Goal: Information Seeking & Learning: Check status

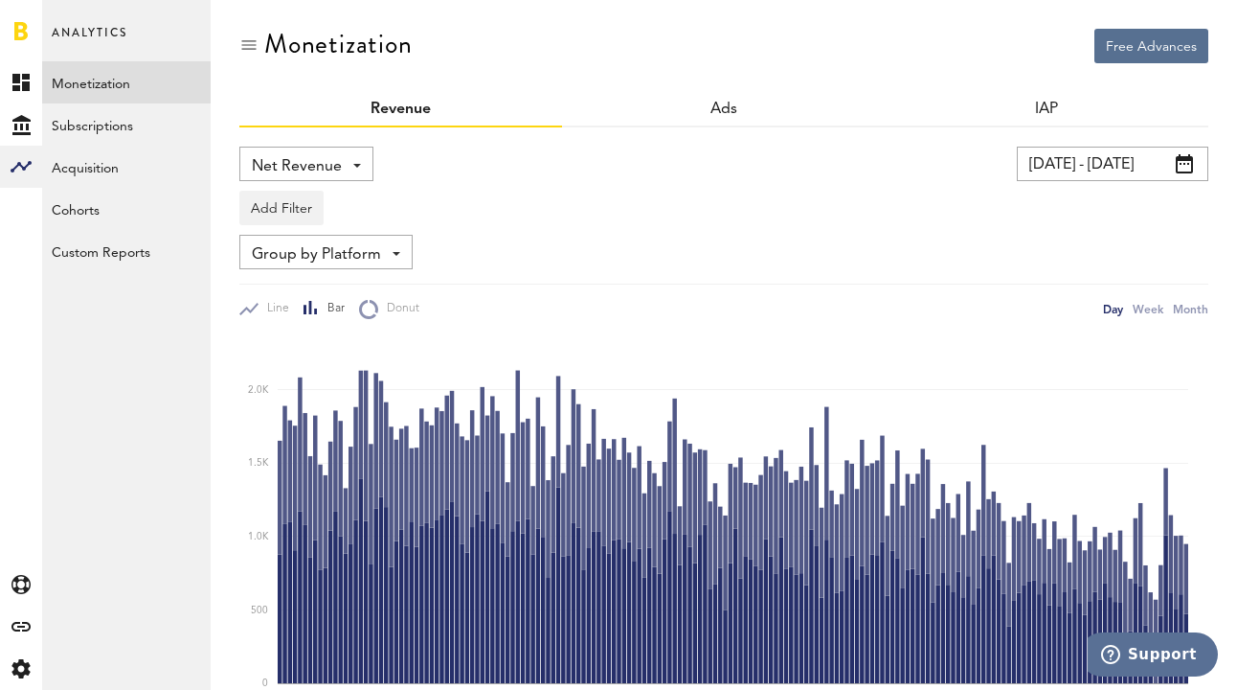
click at [1054, 158] on input "[DATE] - [DATE]" at bounding box center [1113, 164] width 192 height 34
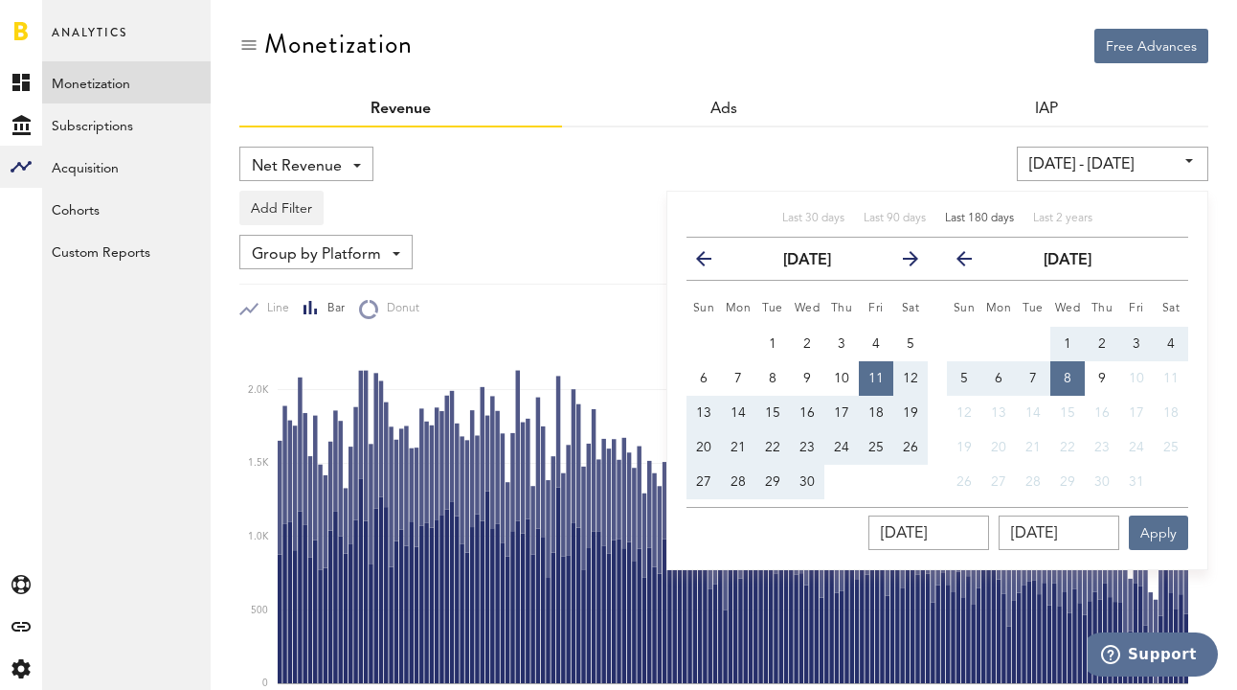
click at [956, 218] on span "Last 180 days" at bounding box center [979, 218] width 69 height 11
type input "[DATE] - [DATE]"
type input "[DATE]"
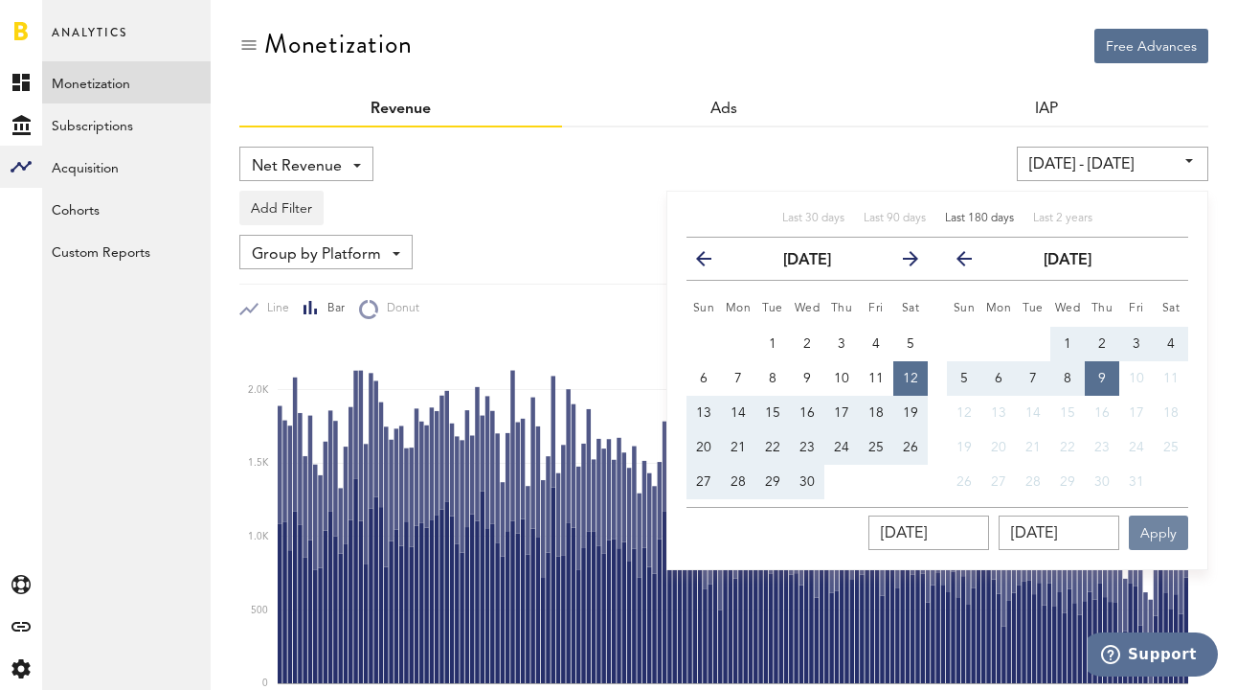
click at [1165, 527] on button "Apply" at bounding box center [1158, 532] width 59 height 34
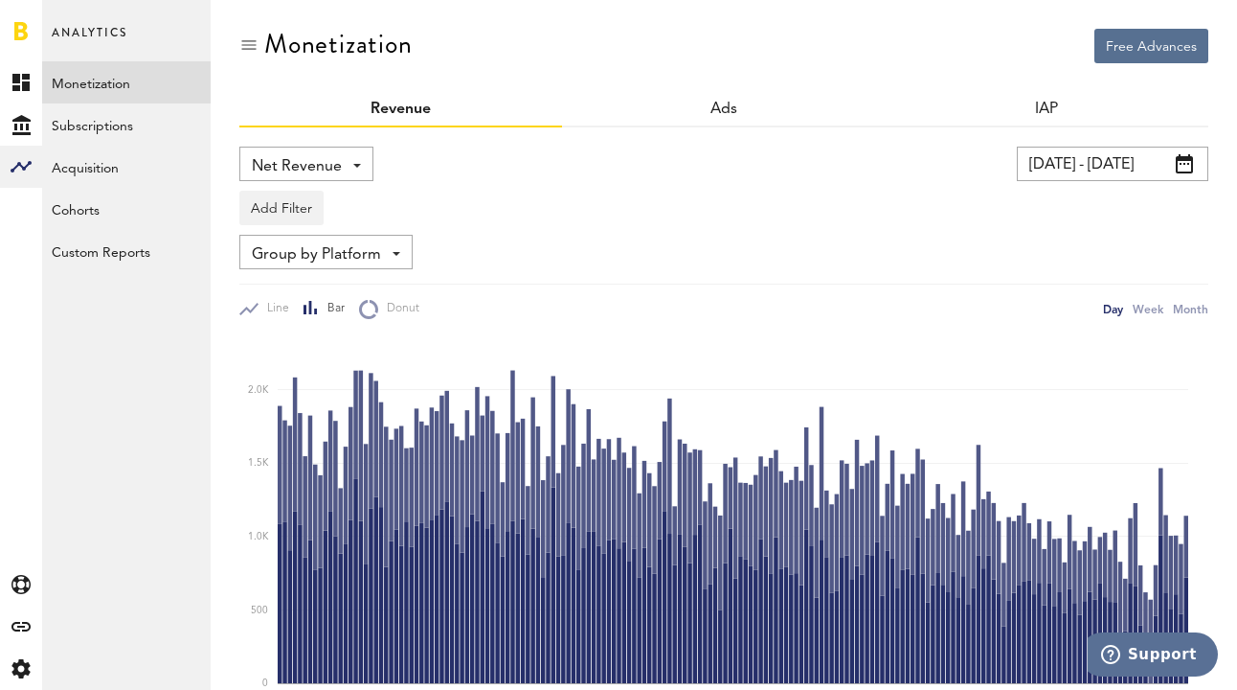
scroll to position [123, 0]
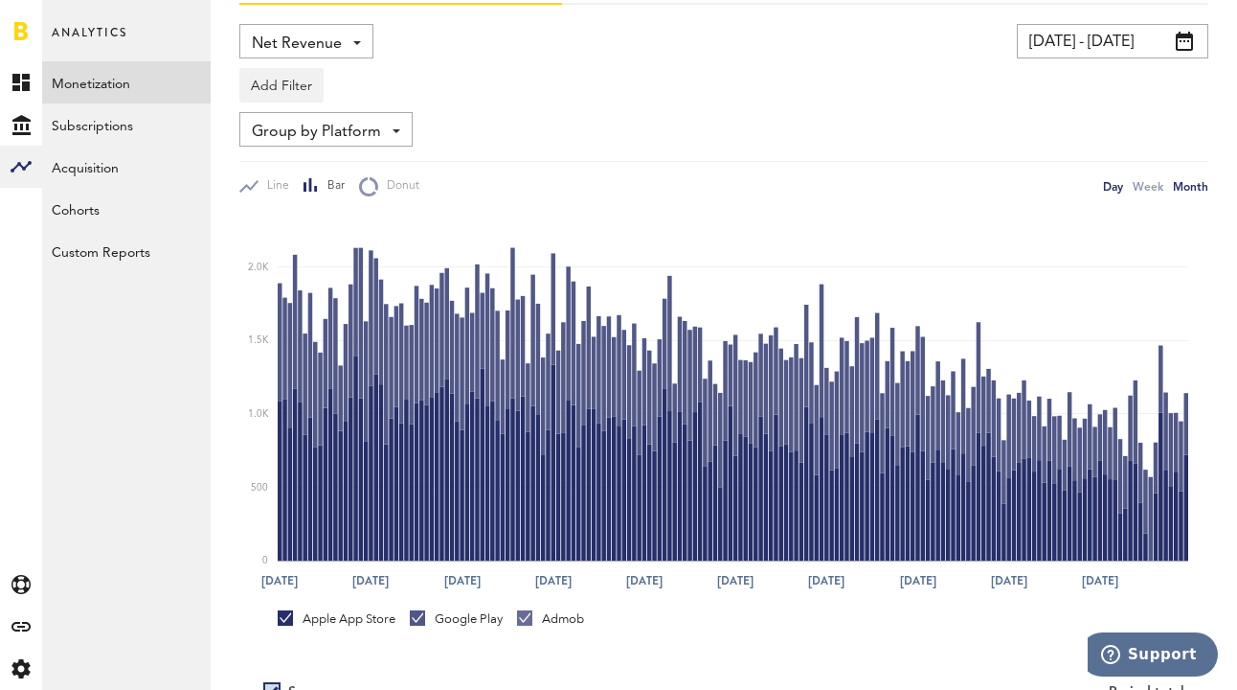
click at [1197, 189] on div "Month" at bounding box center [1190, 186] width 35 height 20
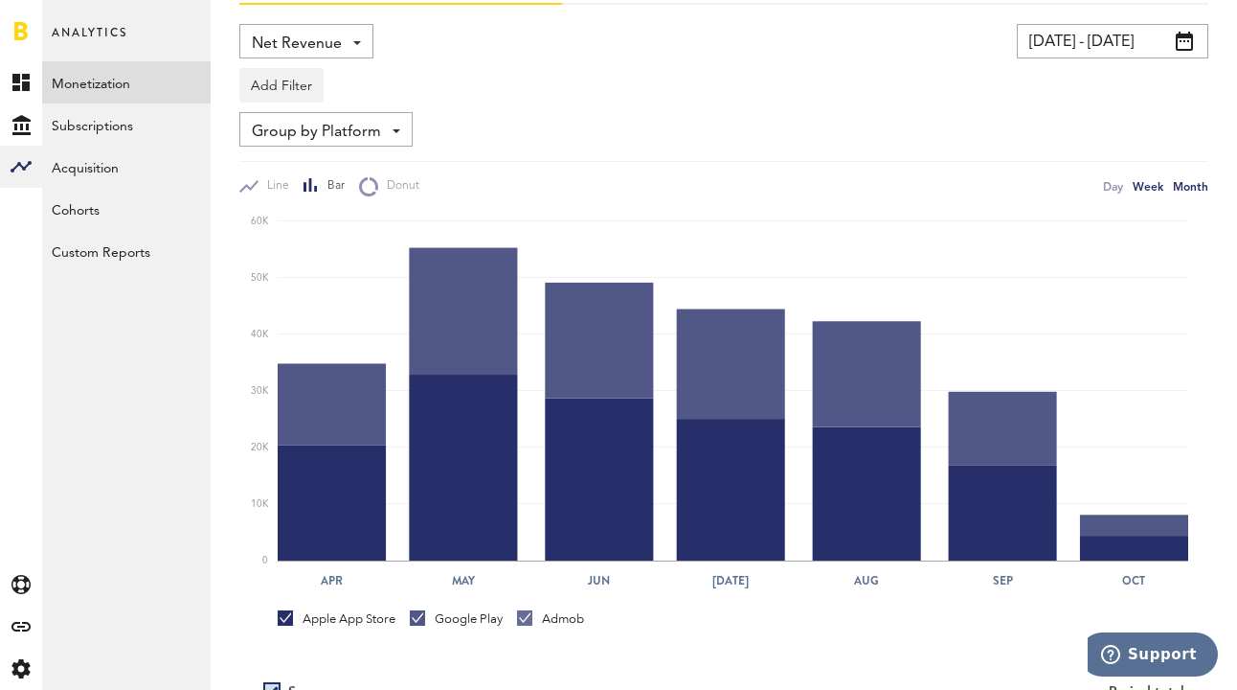
click at [1156, 186] on div "Week" at bounding box center [1148, 186] width 31 height 20
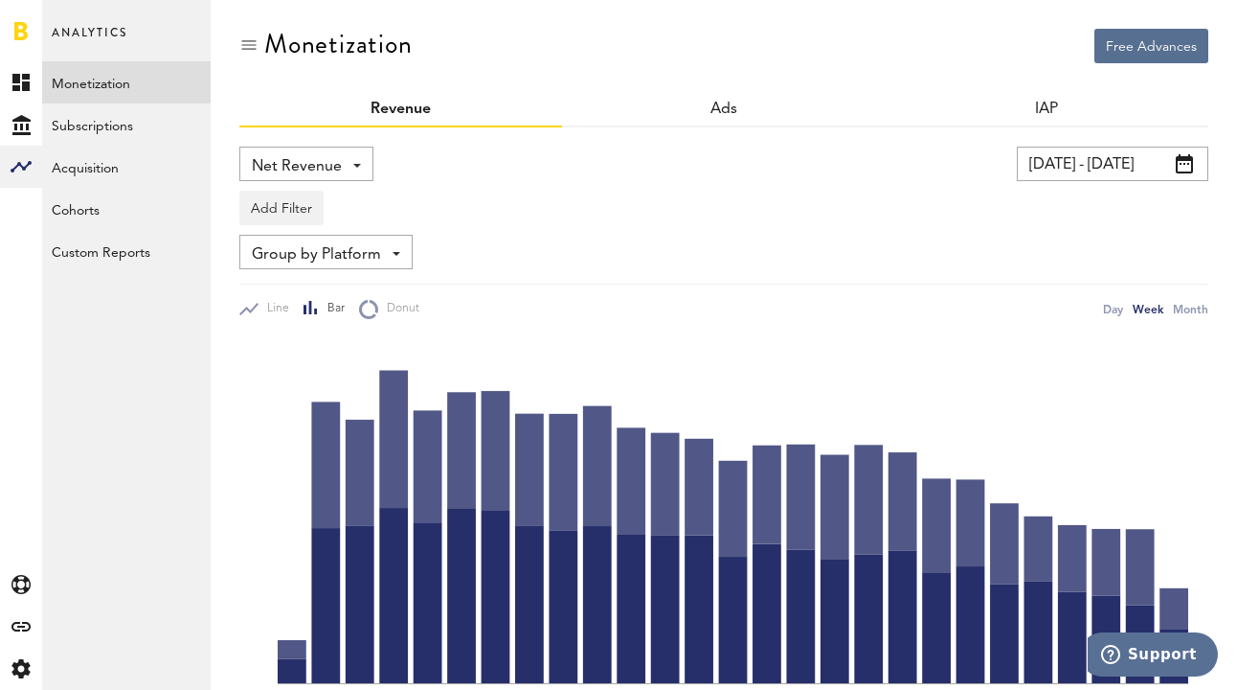
click at [1099, 158] on input "[DATE] - [DATE]" at bounding box center [1113, 164] width 192 height 34
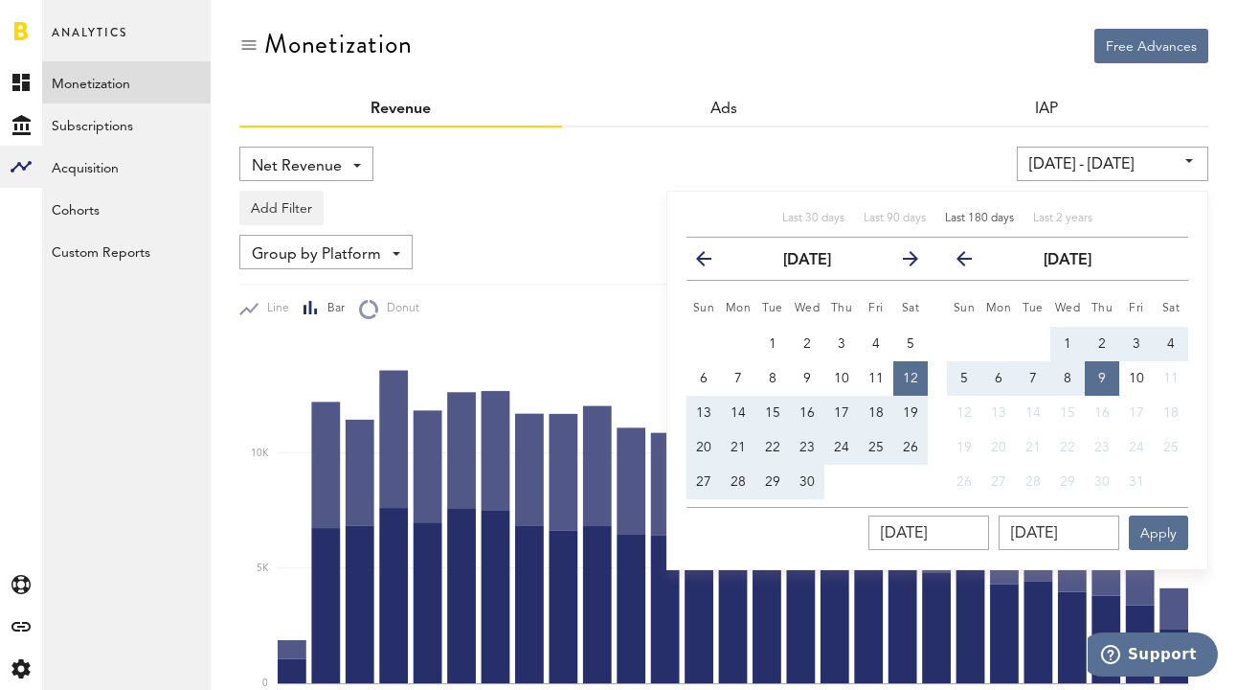
click at [997, 219] on span "Last 180 days" at bounding box center [979, 218] width 69 height 11
click at [1168, 528] on button "Apply" at bounding box center [1158, 532] width 59 height 34
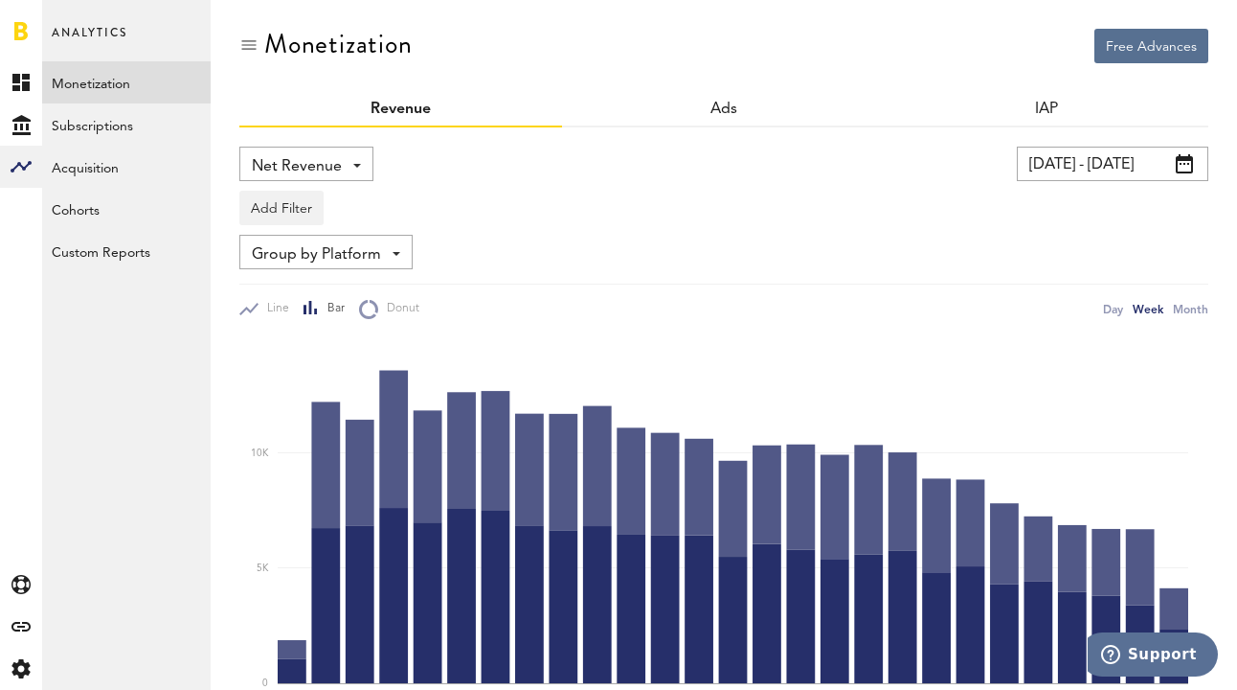
scroll to position [248, 0]
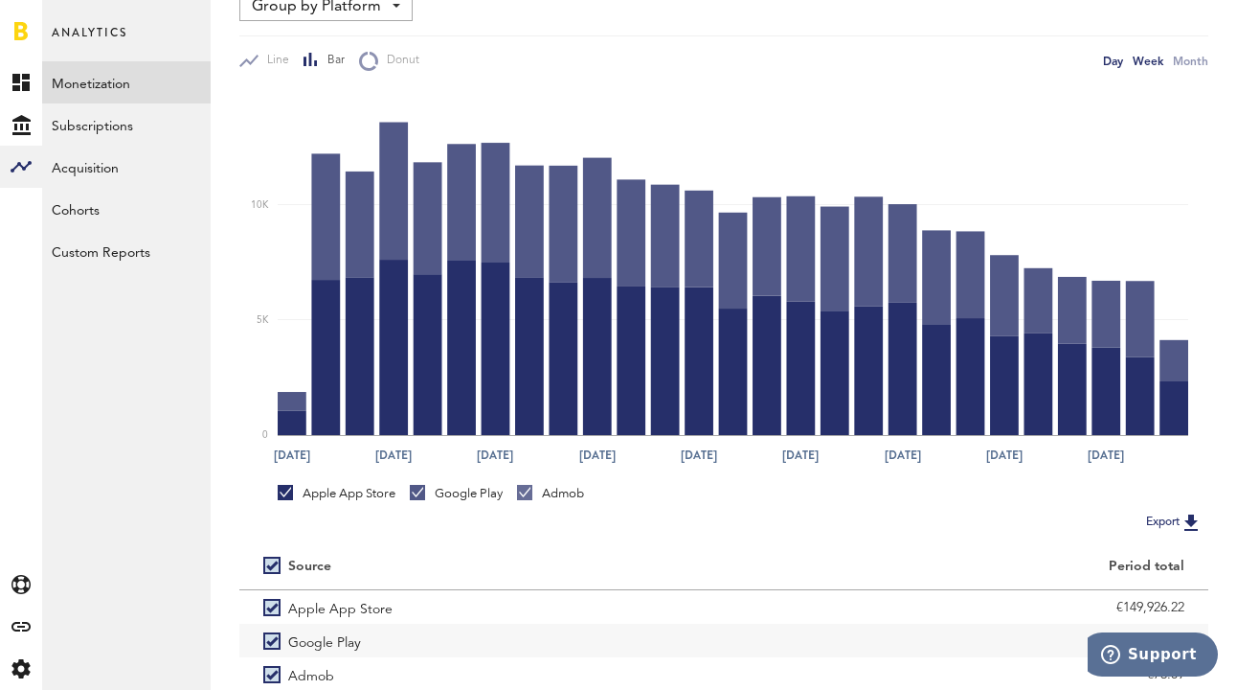
click at [1122, 59] on div "Day" at bounding box center [1113, 61] width 20 height 20
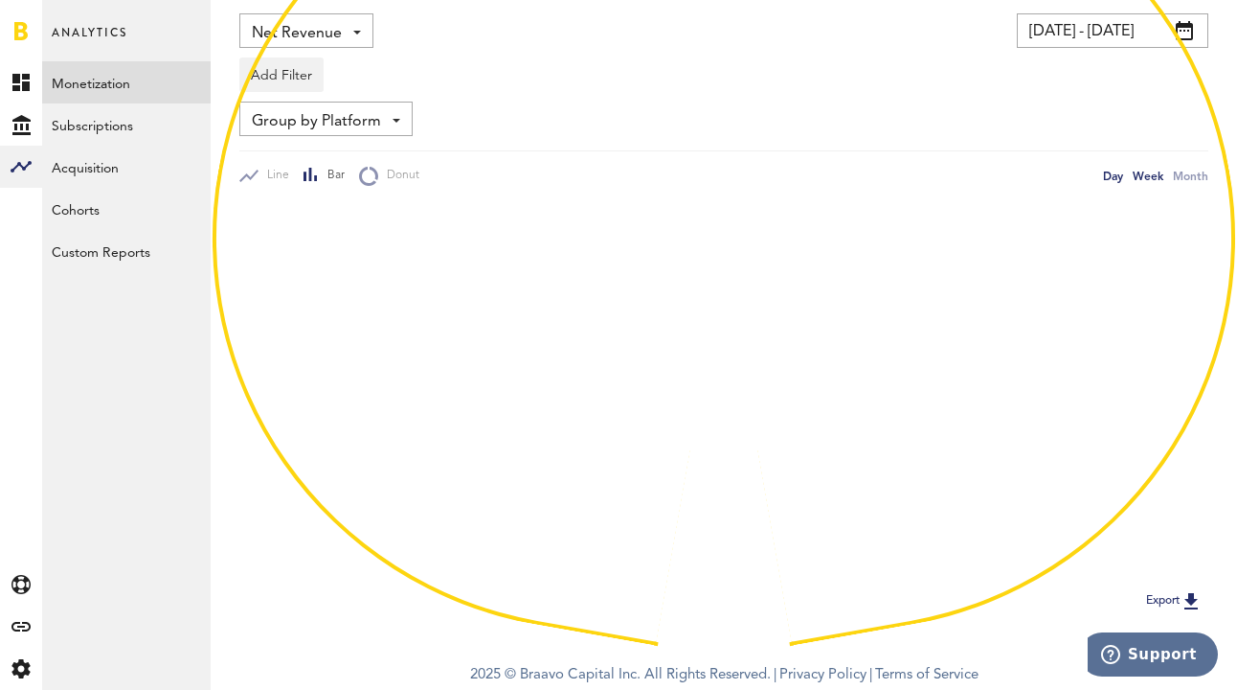
scroll to position [248, 0]
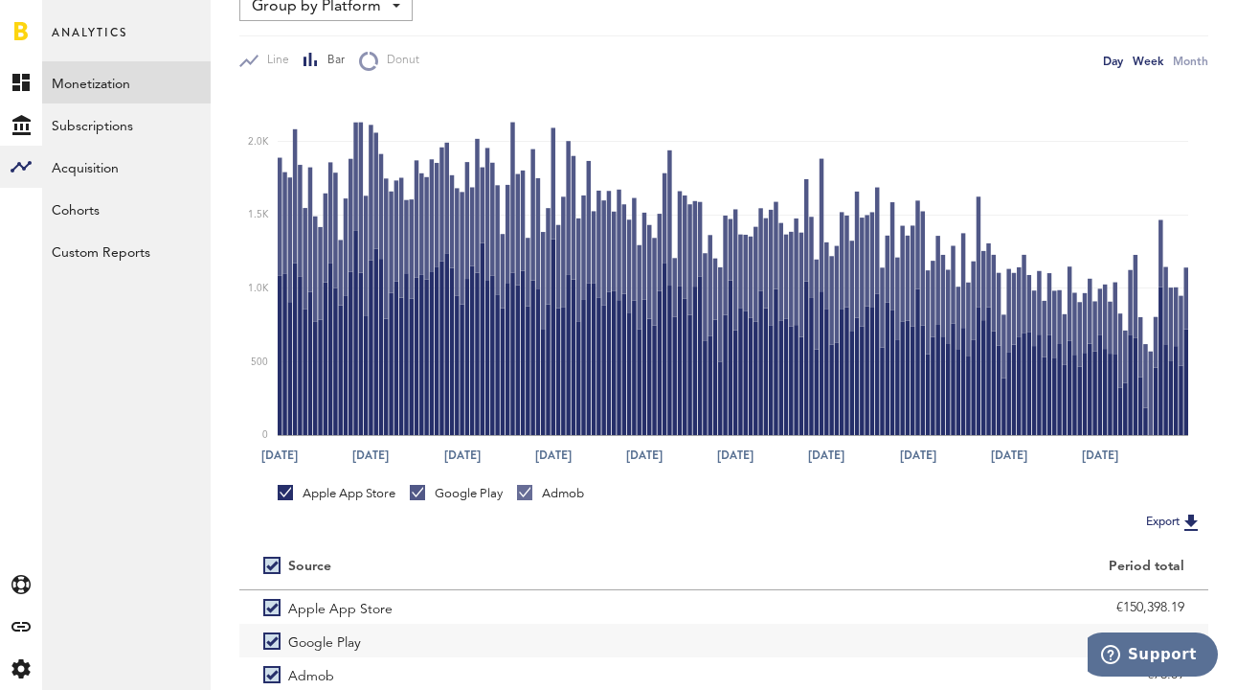
click at [1151, 60] on div "Week" at bounding box center [1148, 61] width 31 height 20
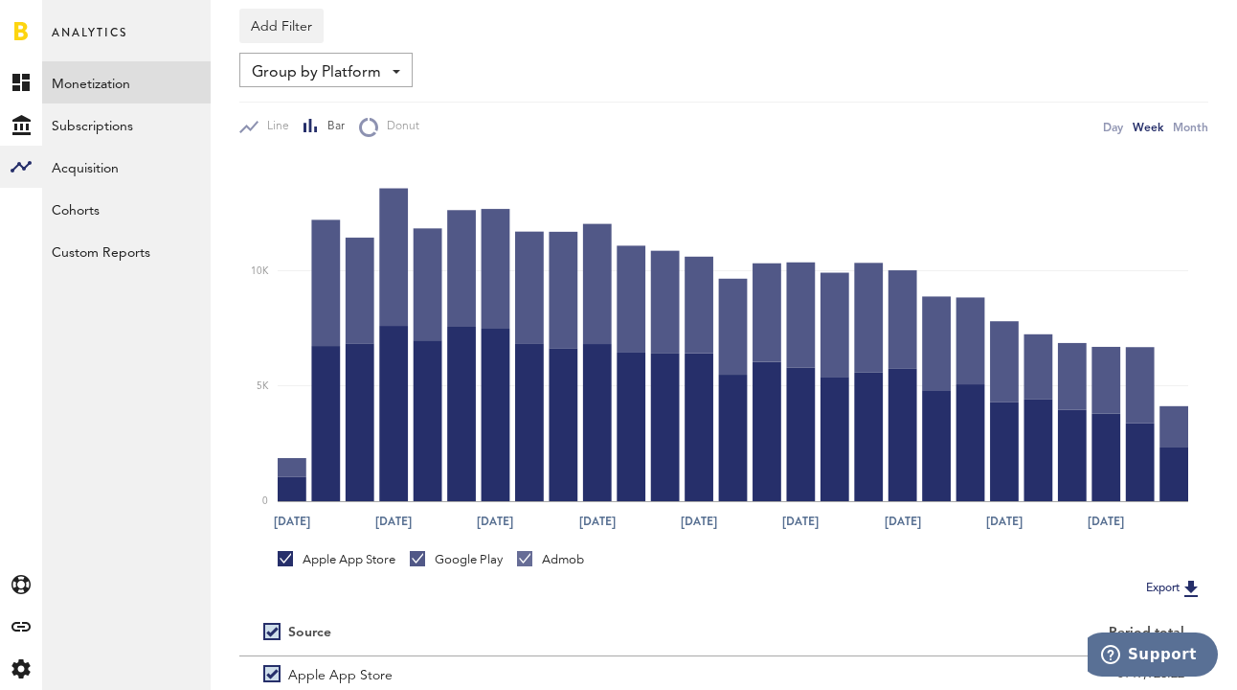
scroll to position [21, 0]
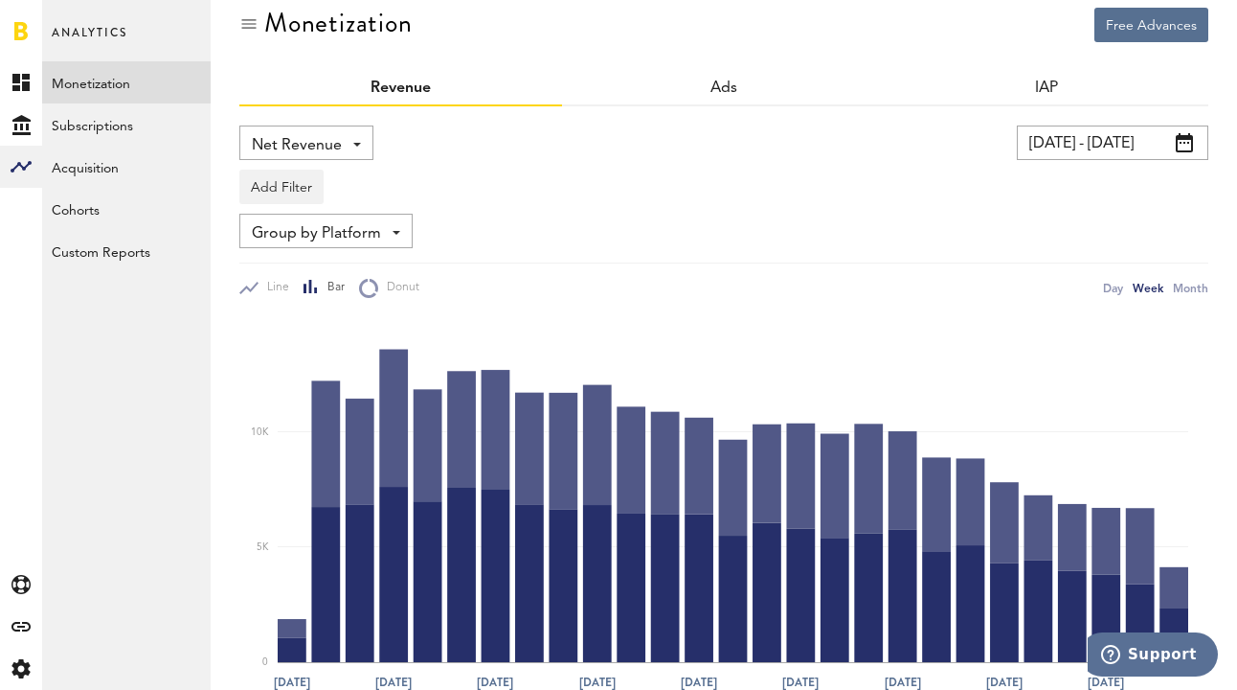
click at [304, 140] on span "Net Revenue" at bounding box center [297, 145] width 90 height 33
click at [342, 236] on span "Group by Platform" at bounding box center [316, 233] width 129 height 33
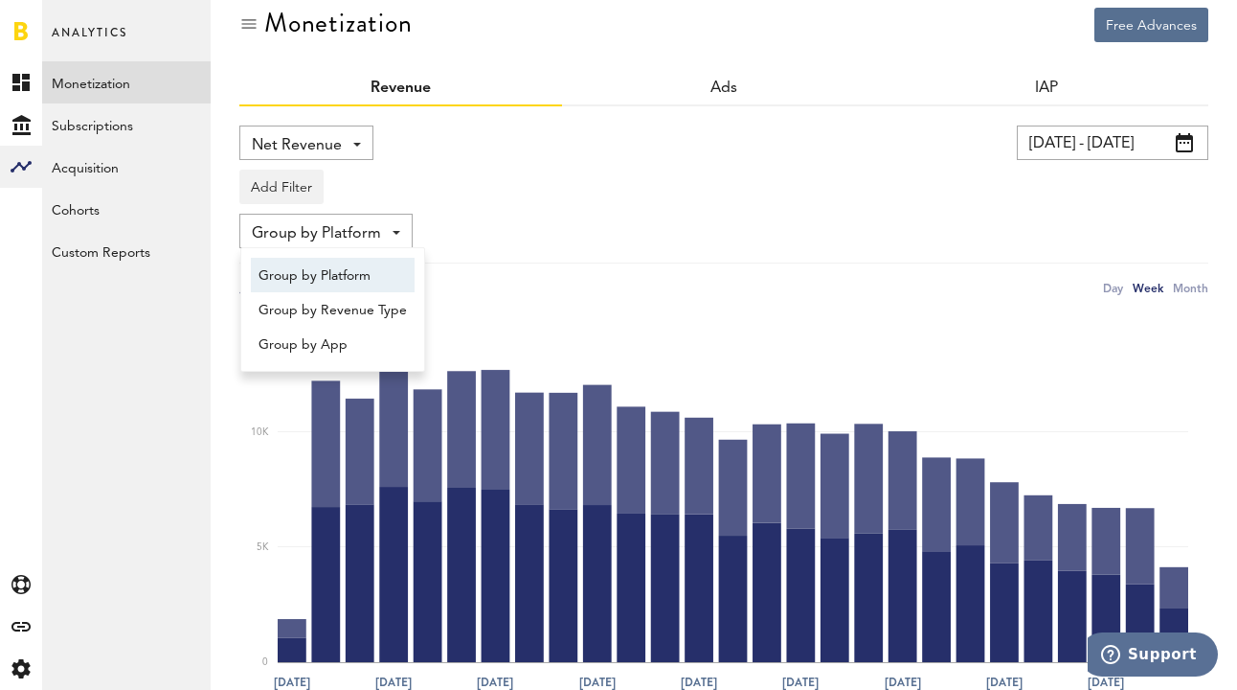
click at [537, 197] on div "Add Filter Platforms Apps" at bounding box center [723, 182] width 969 height 44
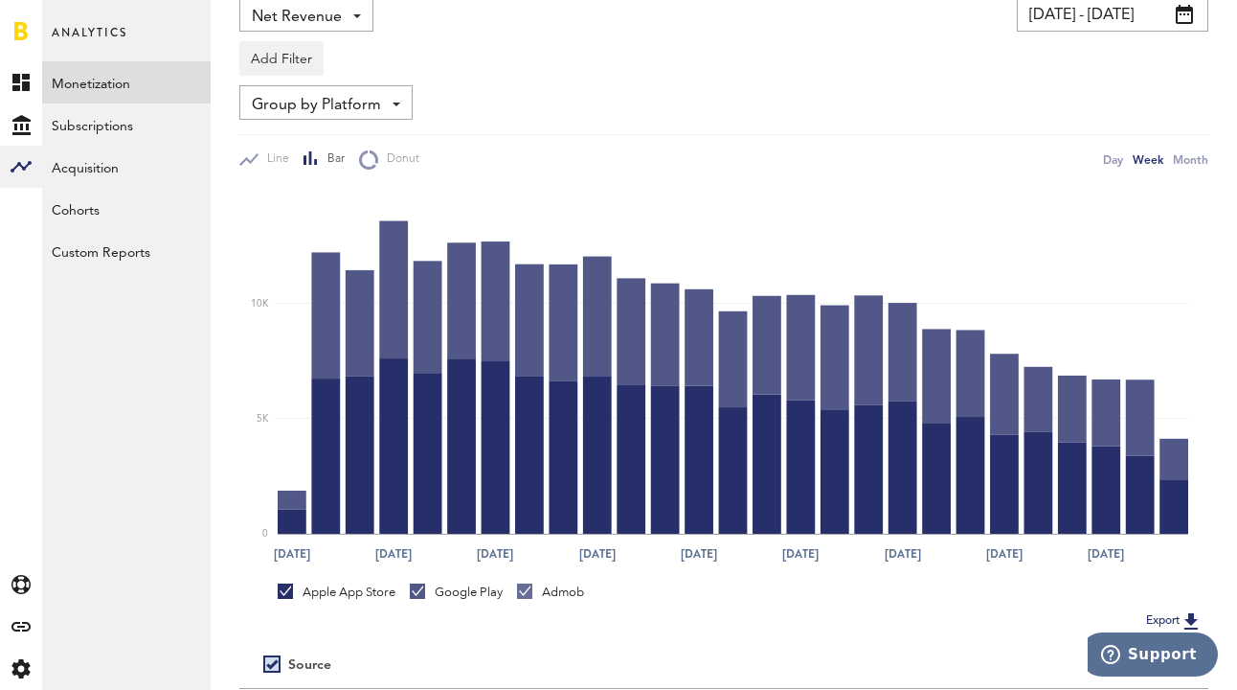
scroll to position [295, 0]
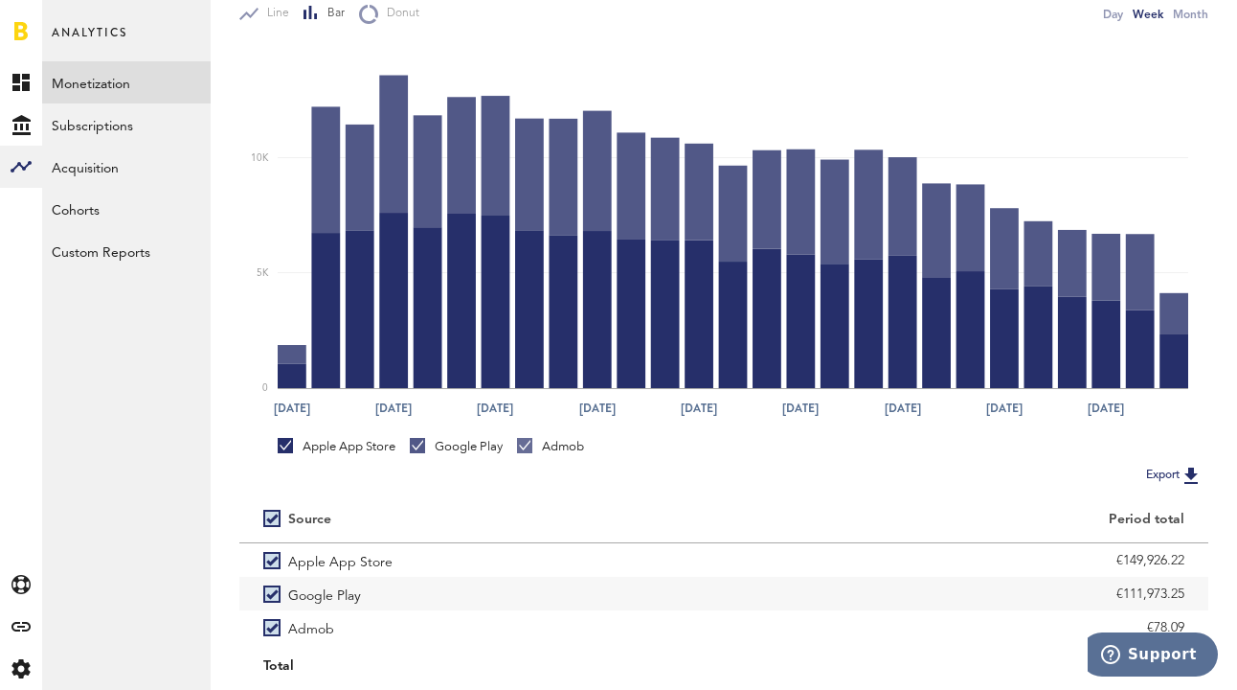
click at [290, 445] on link "Apple App Store" at bounding box center [337, 446] width 118 height 17
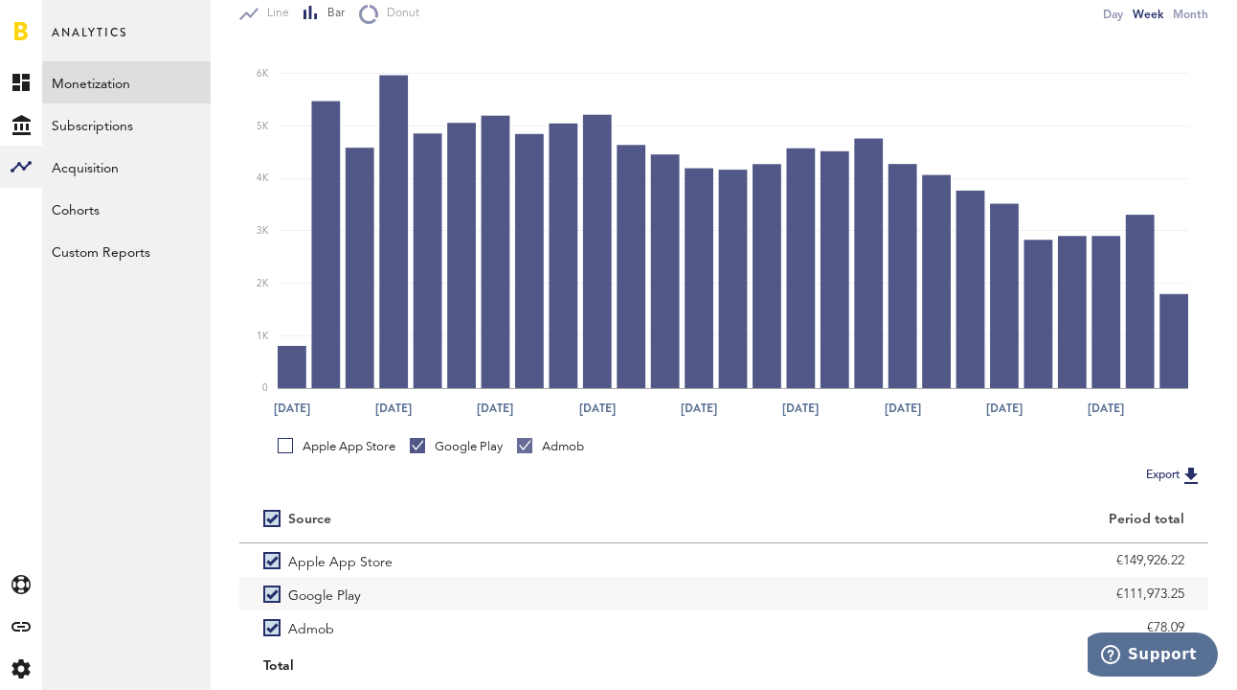
click at [531, 448] on link "Admob" at bounding box center [550, 446] width 67 height 17
drag, startPoint x: 414, startPoint y: 445, endPoint x: 362, endPoint y: 447, distance: 51.8
click at [414, 445] on link "Google Play" at bounding box center [456, 446] width 93 height 17
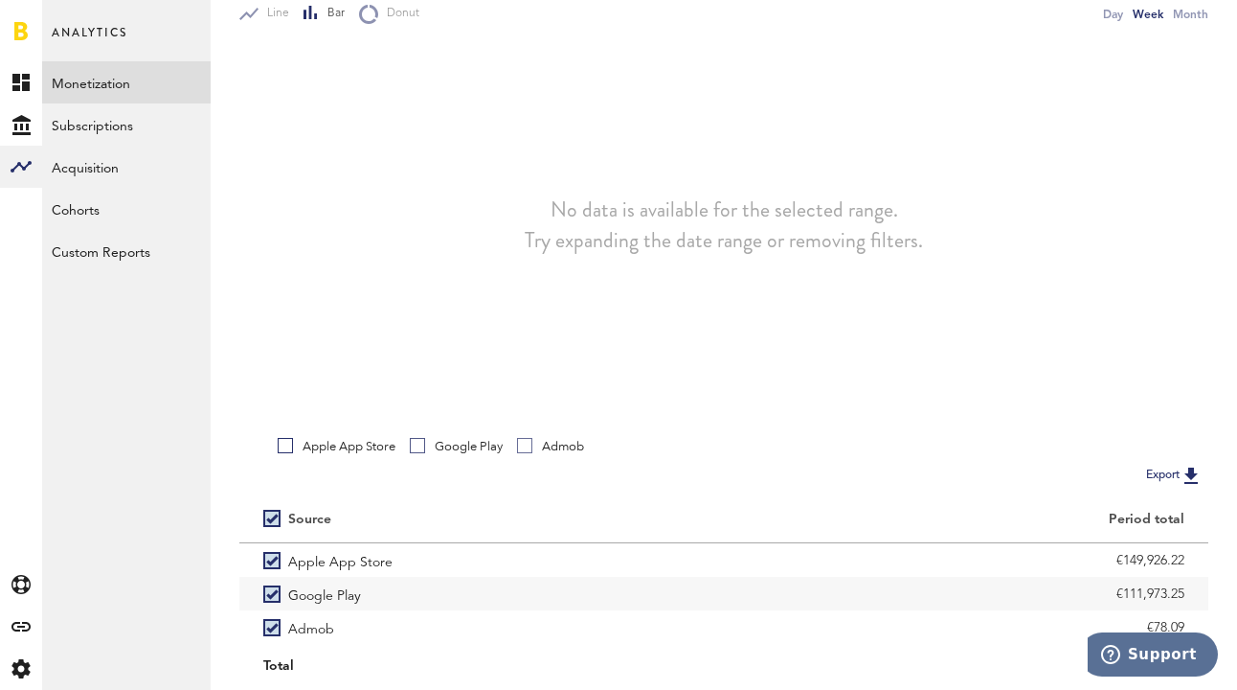
click at [284, 448] on link "Apple App Store" at bounding box center [337, 446] width 118 height 17
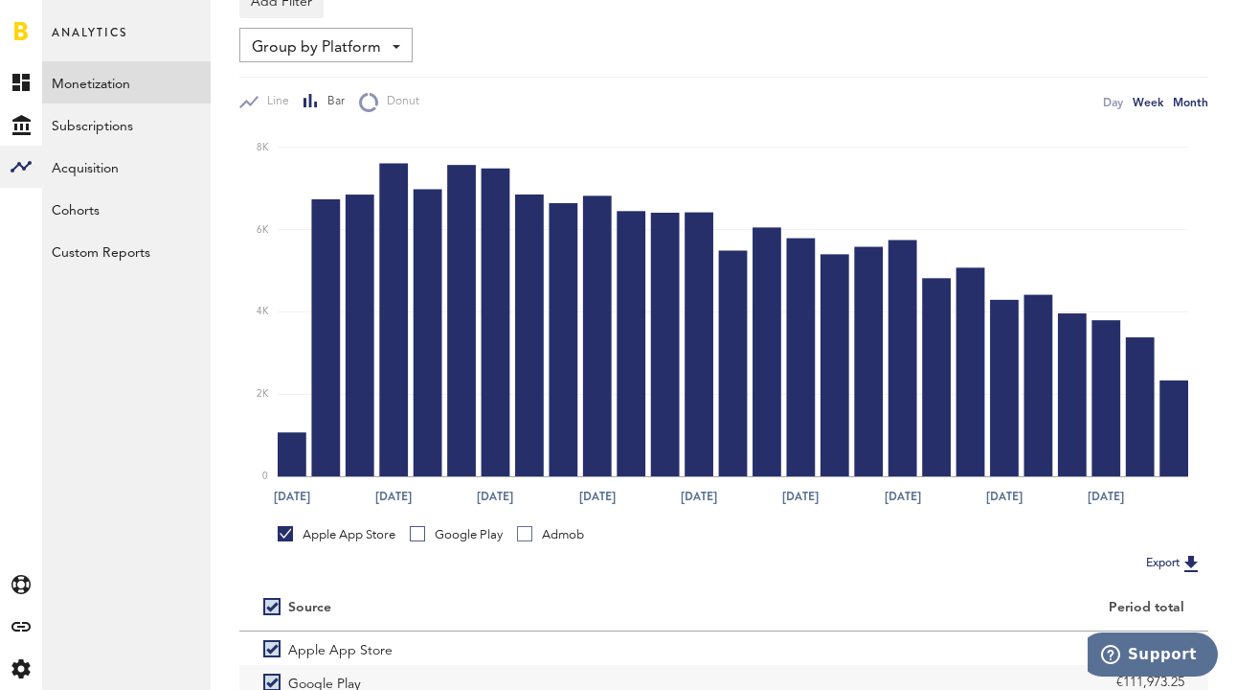
drag, startPoint x: 1193, startPoint y: 102, endPoint x: 1192, endPoint y: 183, distance: 81.4
click at [1193, 102] on div "Month" at bounding box center [1190, 102] width 35 height 20
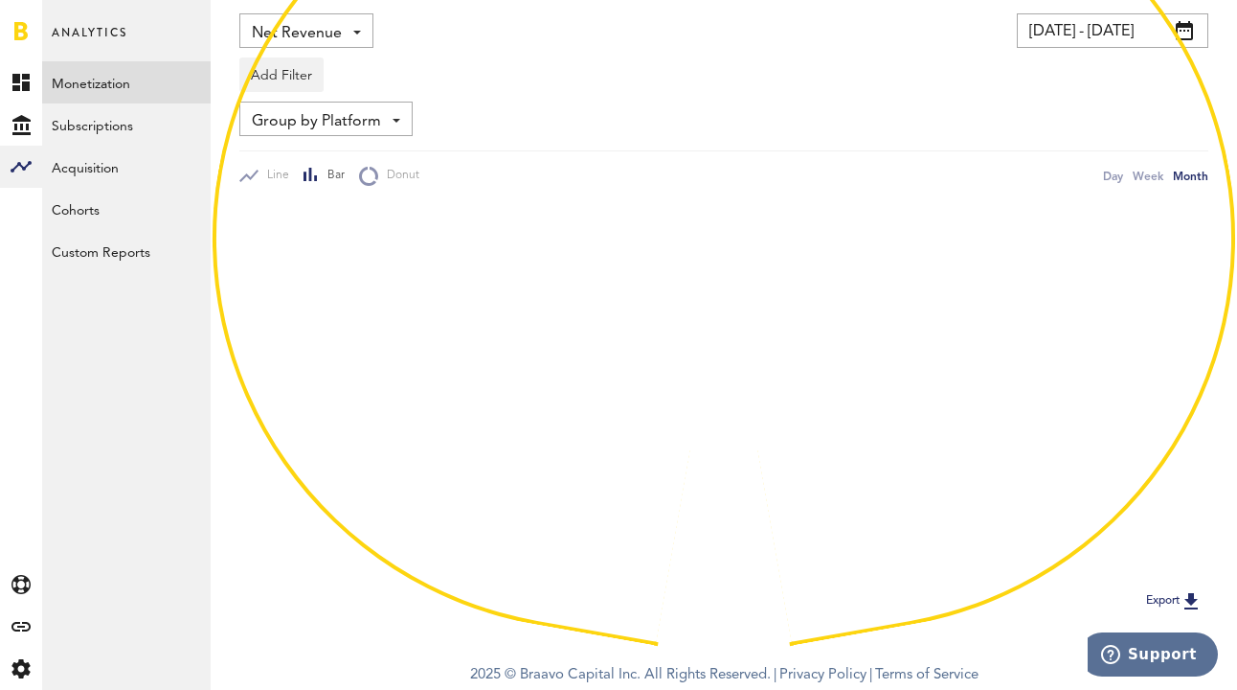
scroll to position [207, 0]
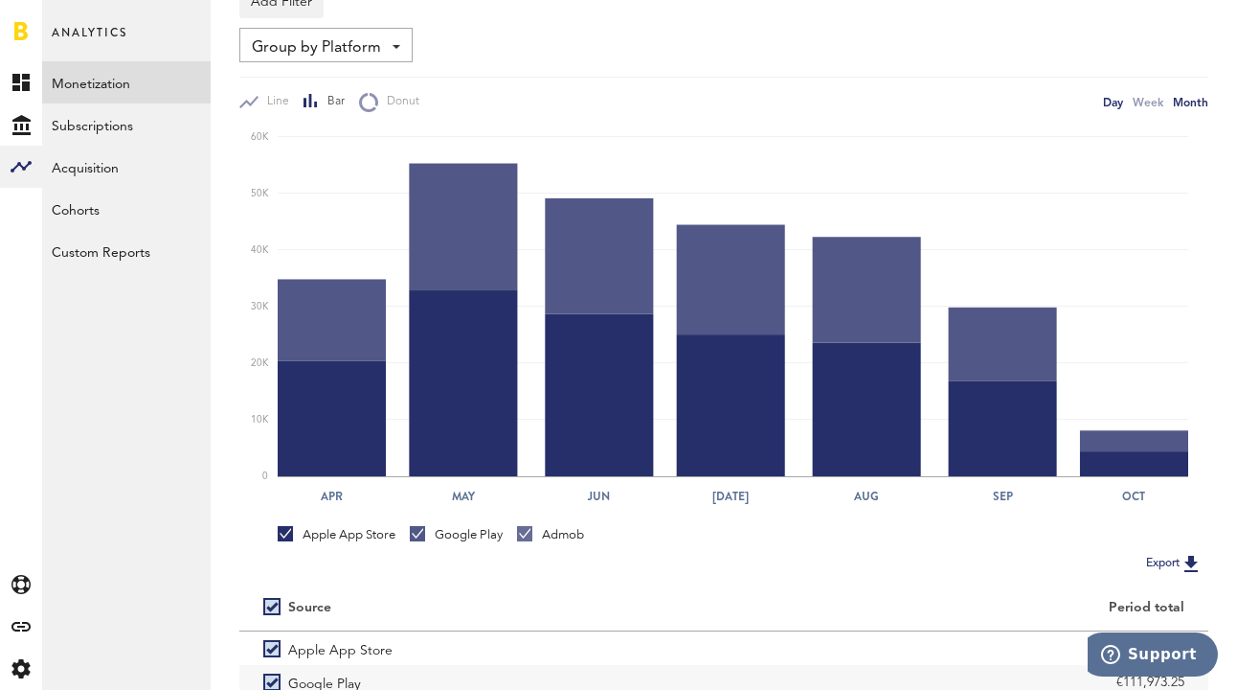
click at [1106, 100] on div "Day" at bounding box center [1113, 102] width 20 height 20
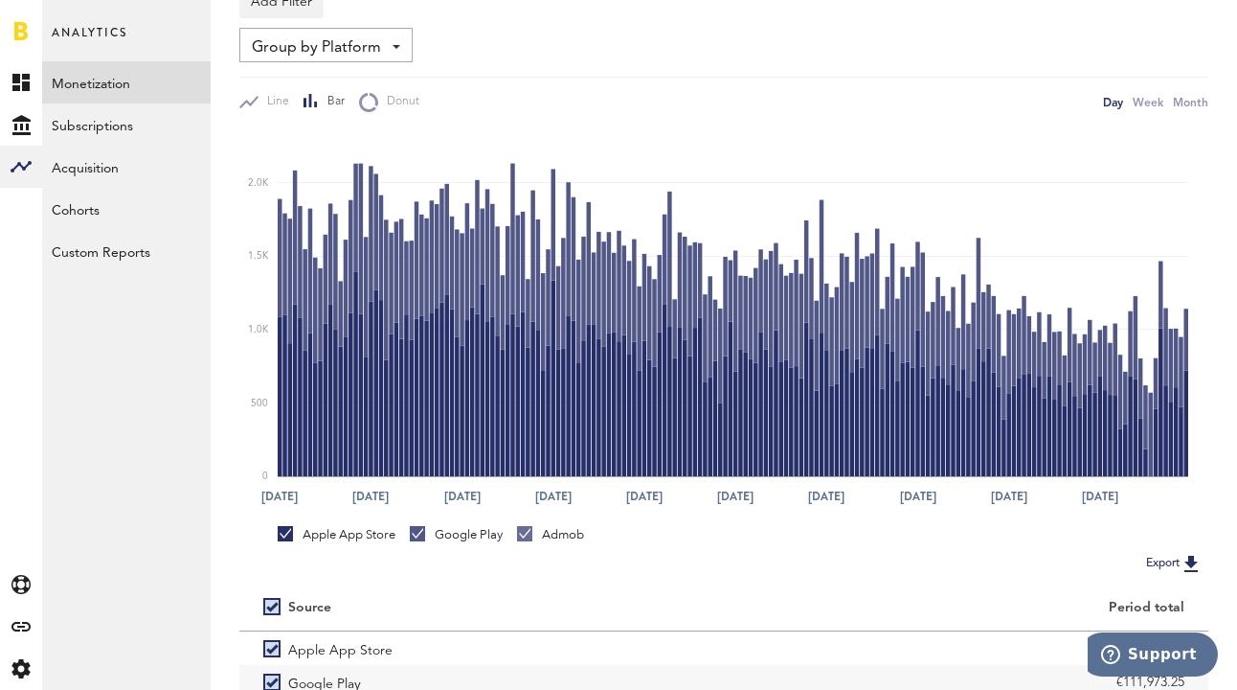
click at [415, 529] on link "Google Play" at bounding box center [456, 534] width 93 height 17
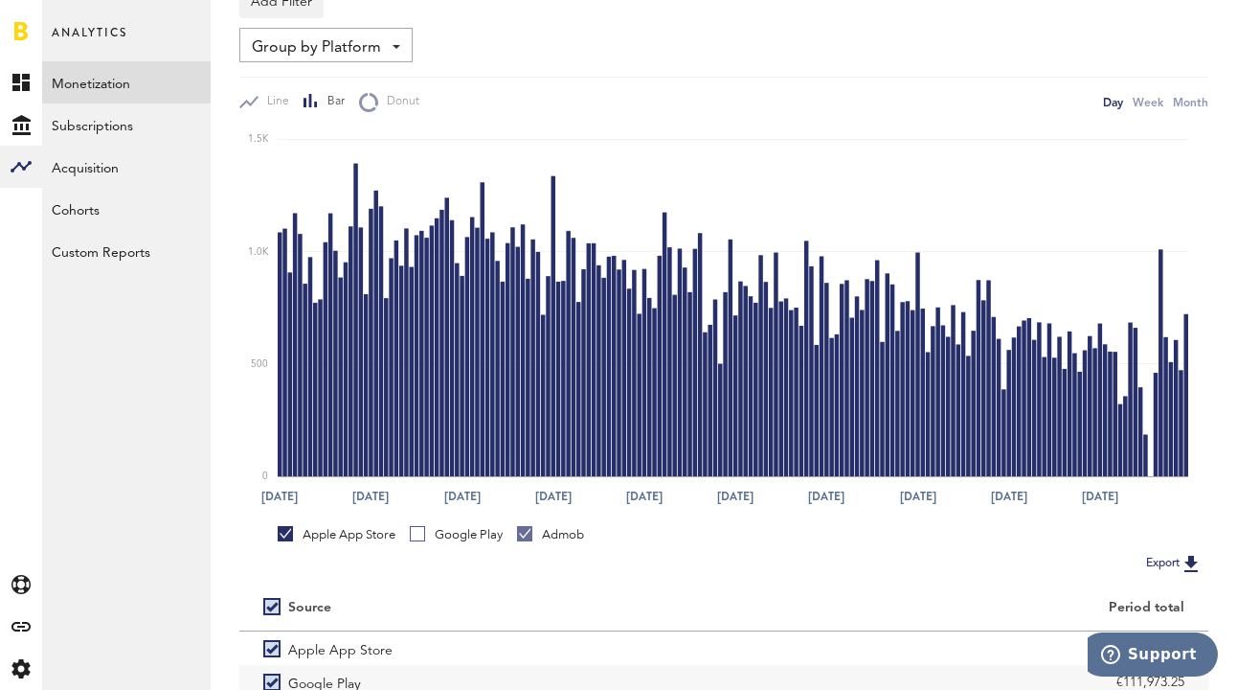
click at [518, 532] on div "Apple App Store Google Play Admob" at bounding box center [737, 538] width 918 height 25
click at [1158, 102] on div "Week" at bounding box center [1148, 102] width 31 height 20
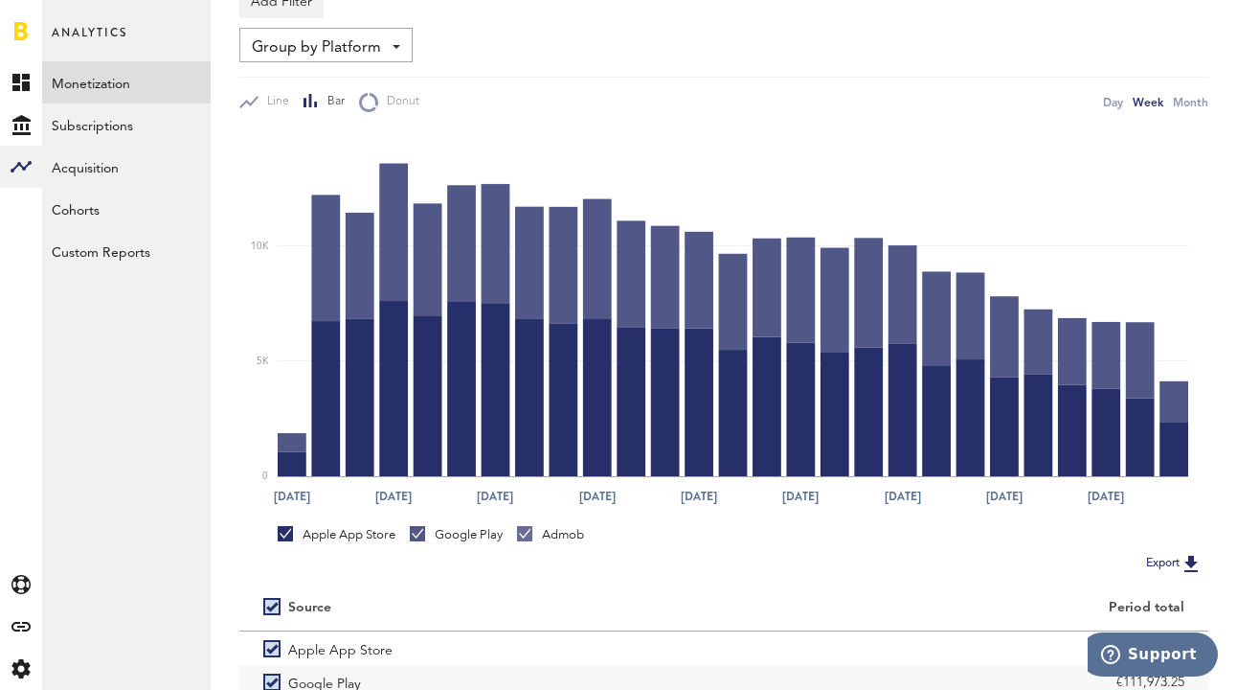
drag, startPoint x: 418, startPoint y: 534, endPoint x: 448, endPoint y: 533, distance: 30.7
click at [418, 534] on link "Google Play" at bounding box center [456, 534] width 93 height 17
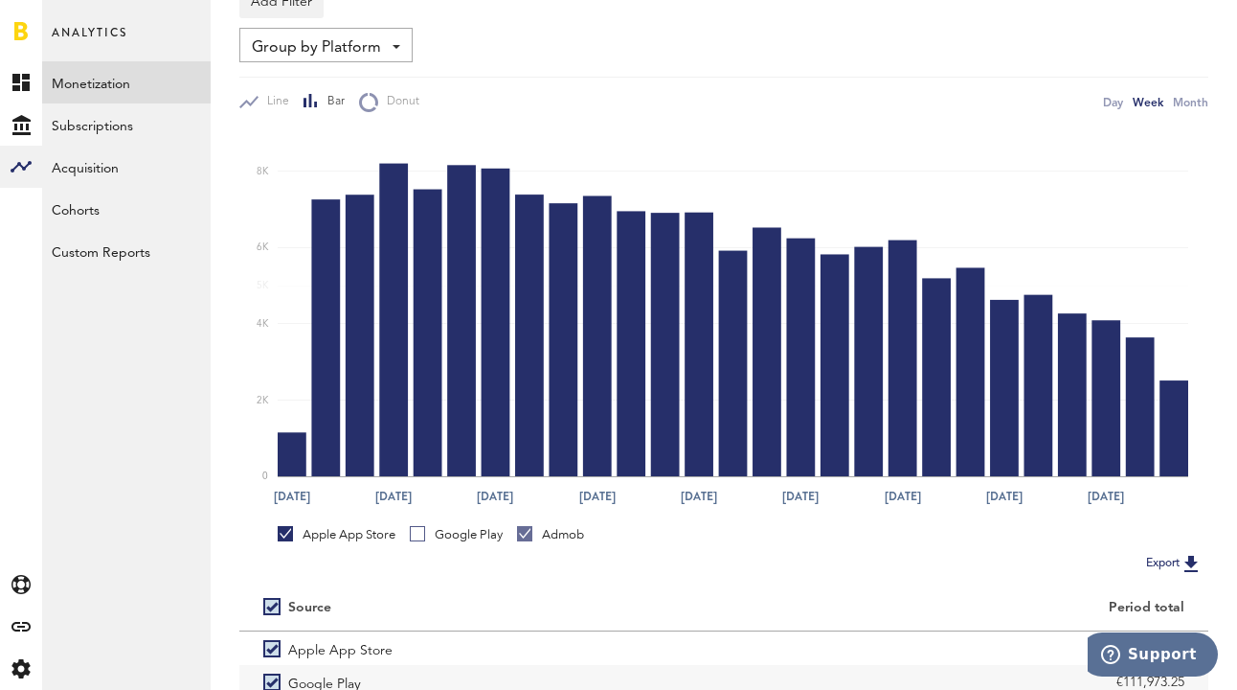
click at [533, 531] on link "Admob" at bounding box center [550, 534] width 67 height 17
